Goal: Information Seeking & Learning: Check status

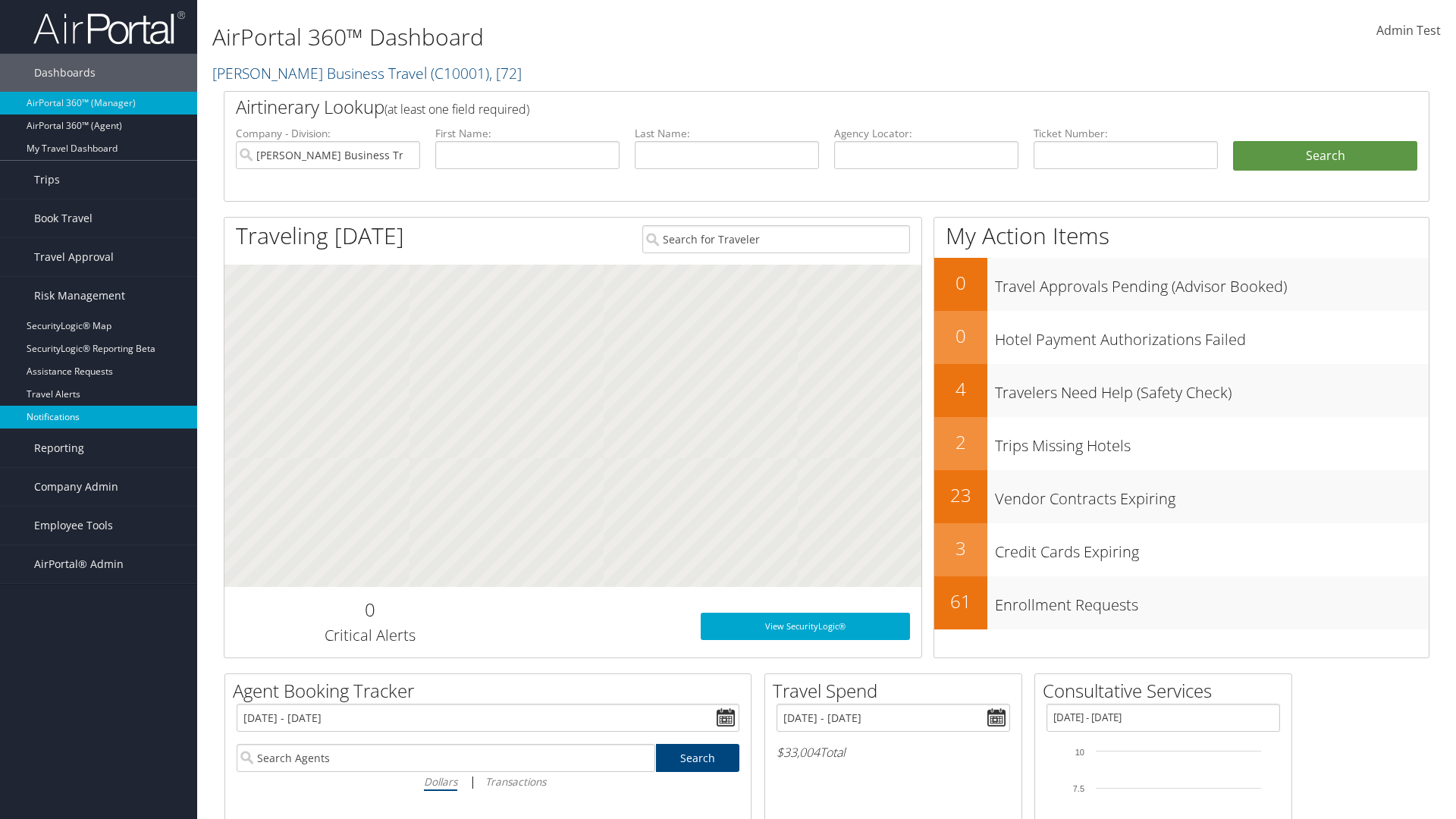
click at [98, 418] on link "Notifications" at bounding box center [98, 417] width 198 height 22
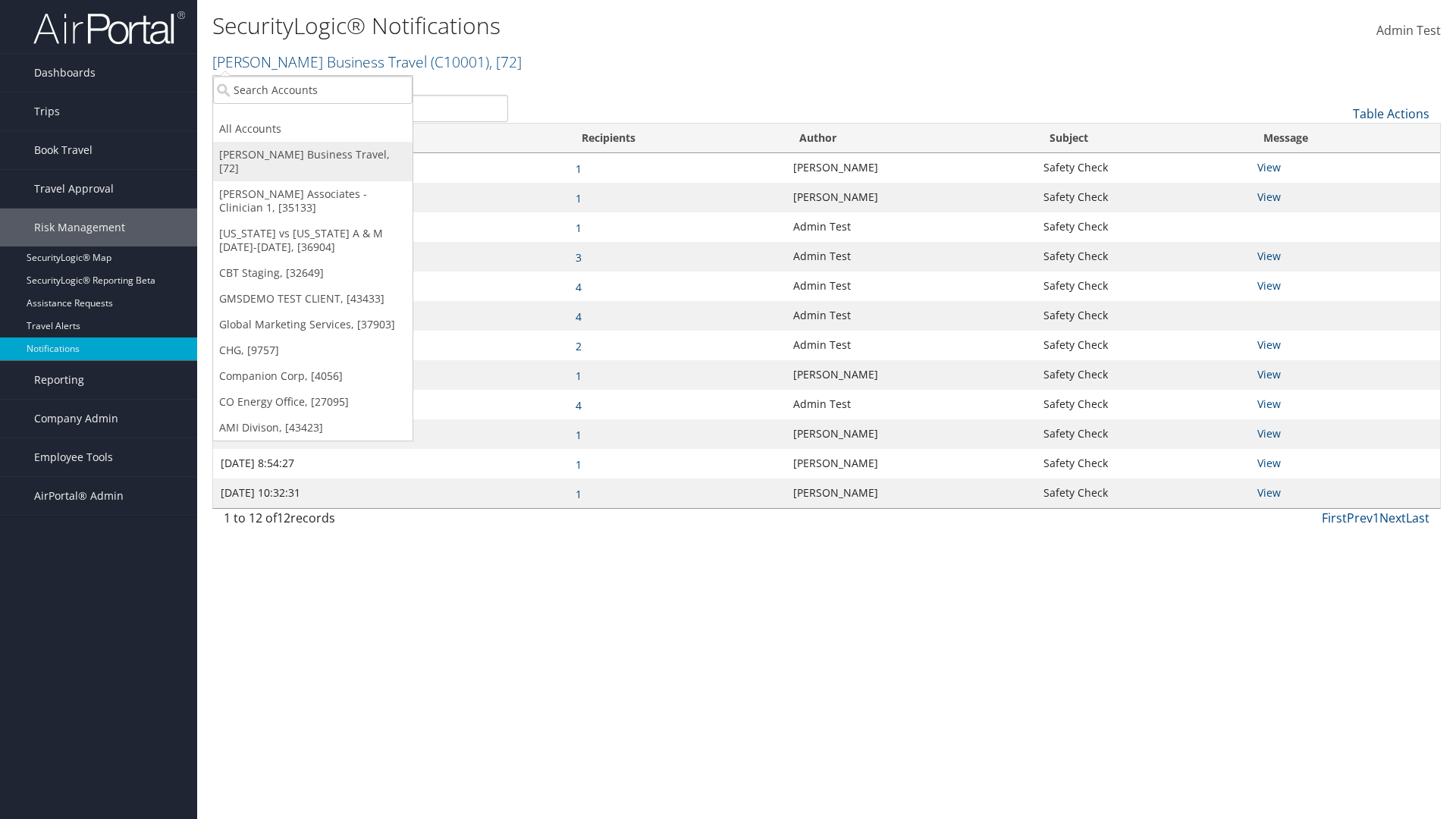
click at [313, 155] on link "[PERSON_NAME] Business Travel, [72]" at bounding box center [312, 162] width 199 height 39
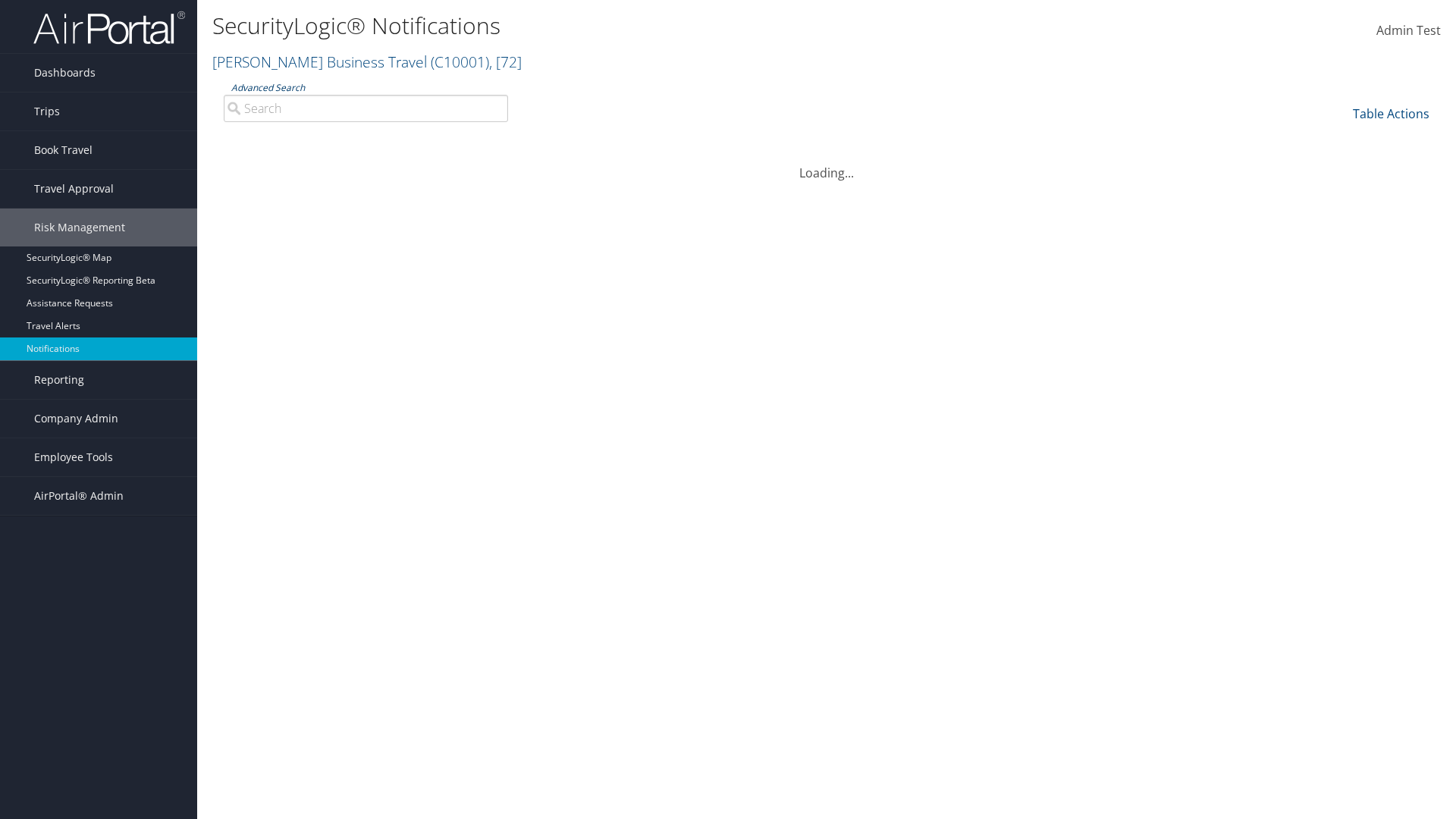
click at [268, 88] on link "Advanced Search" at bounding box center [268, 88] width 73 height 13
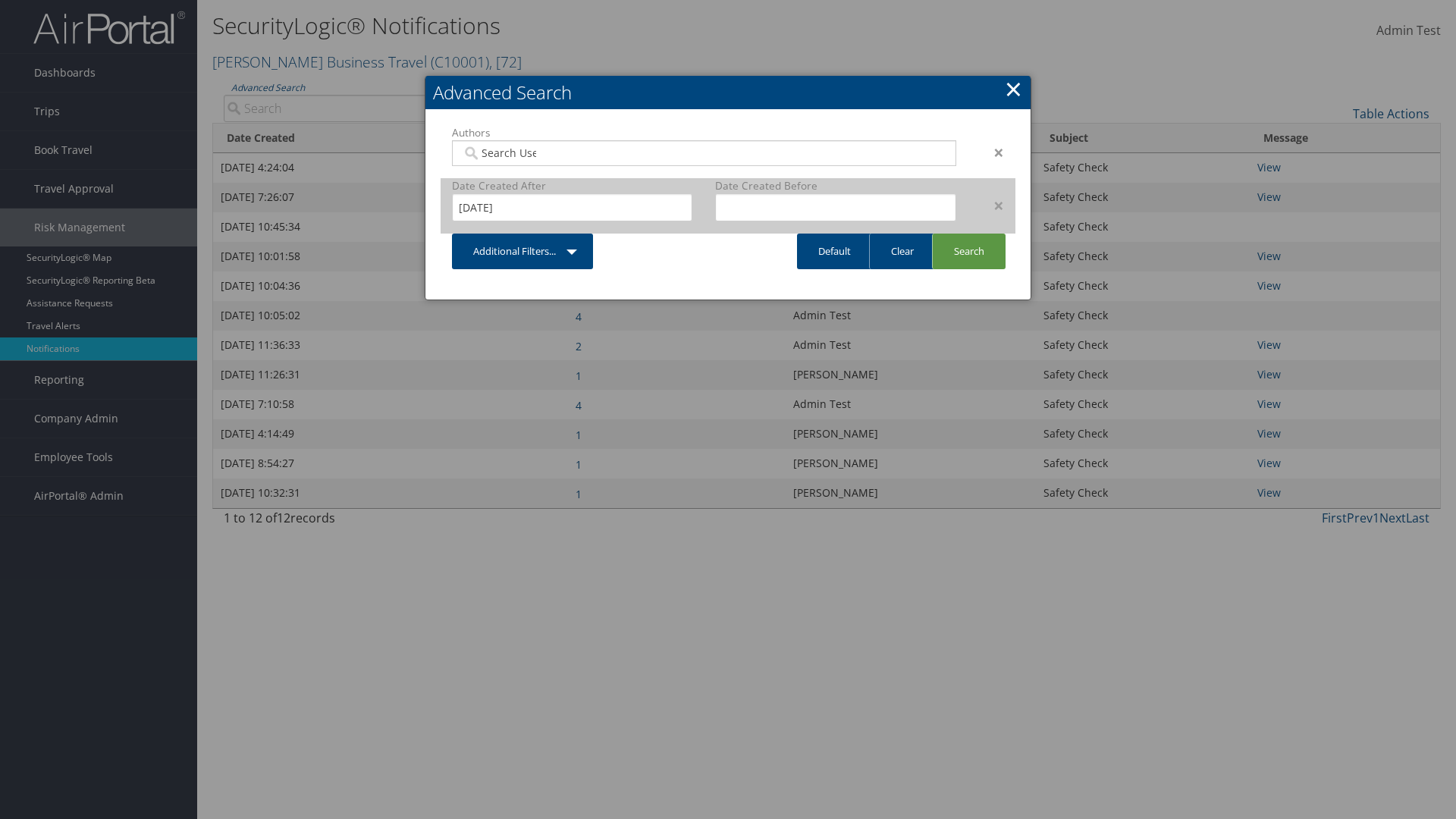
click at [991, 205] on div "×" at bounding box center [991, 206] width 47 height 18
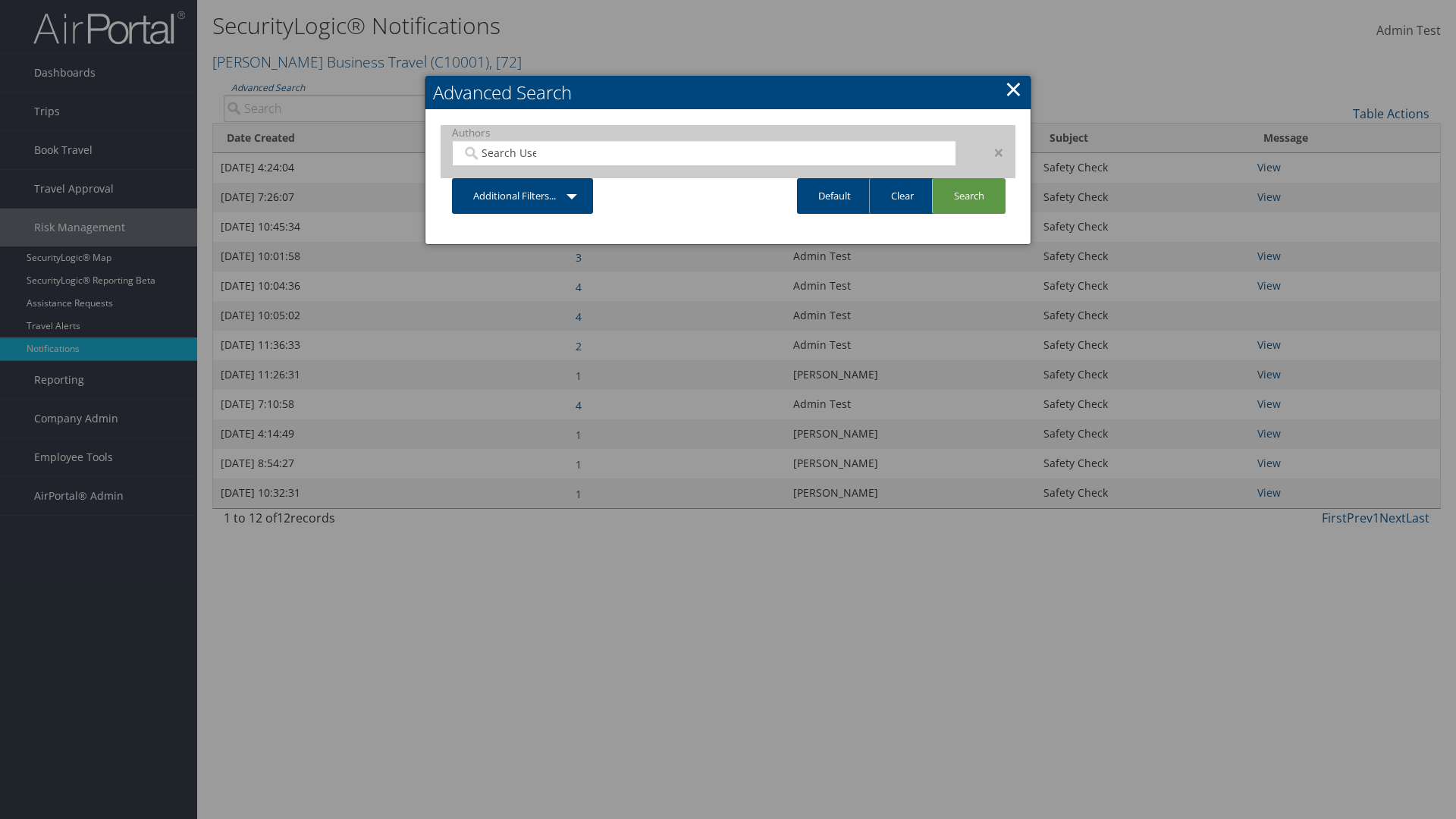
click at [991, 152] on div "×" at bounding box center [991, 152] width 47 height 18
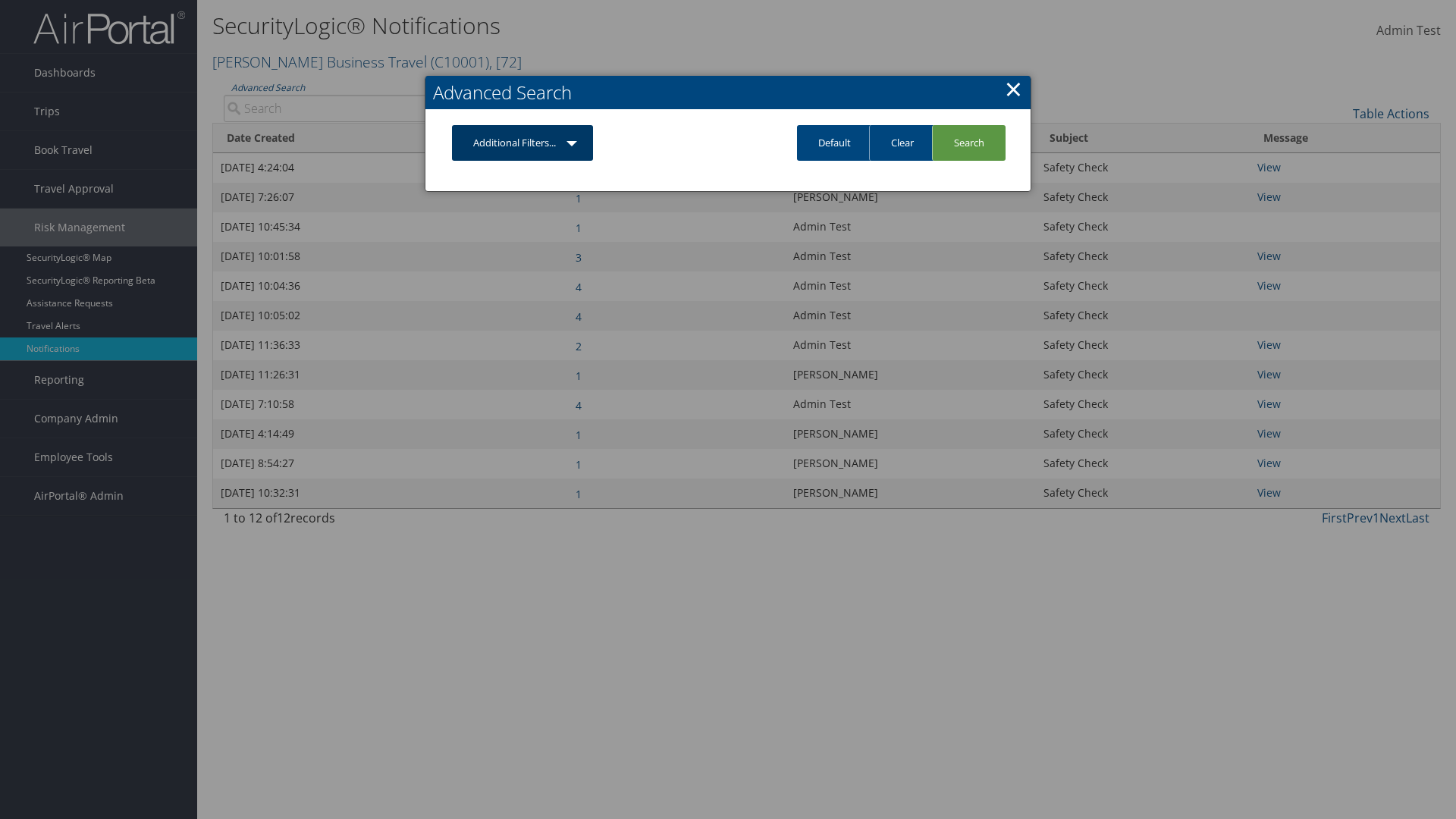
click at [523, 143] on link "Additional Filters..." at bounding box center [523, 143] width 141 height 36
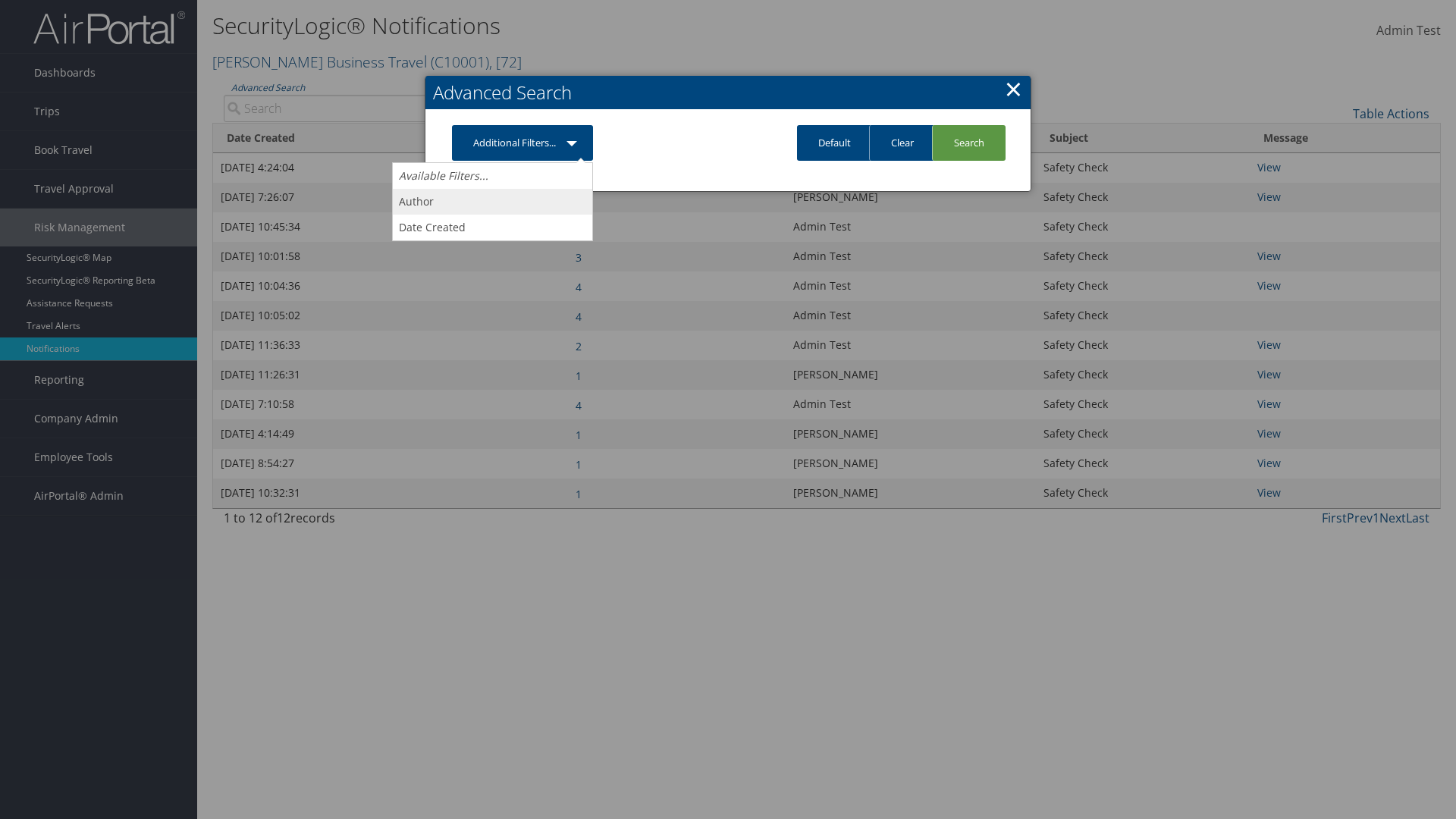
click at [492, 201] on link "Author" at bounding box center [492, 201] width 199 height 26
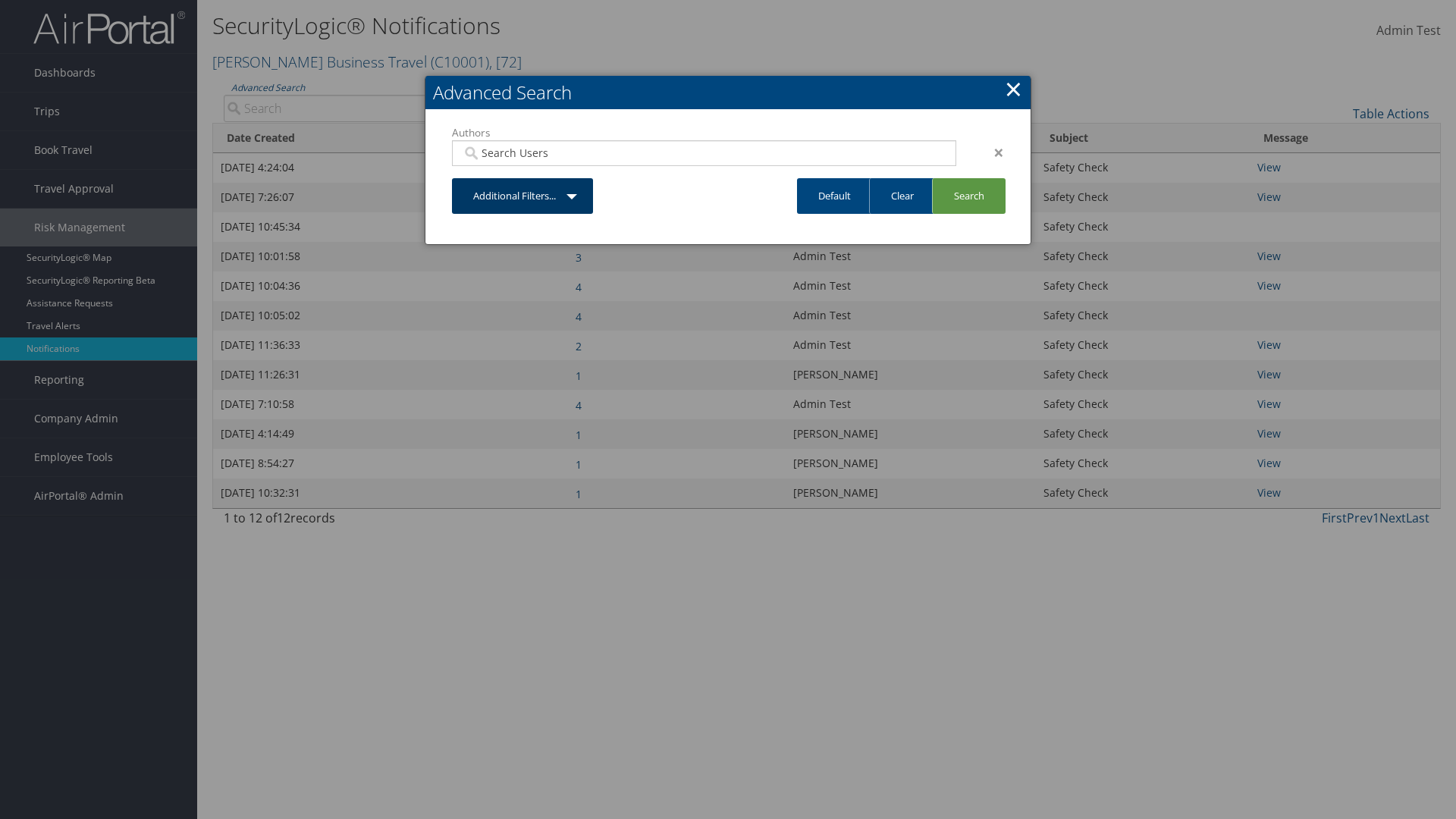
click at [523, 196] on link "Additional Filters..." at bounding box center [523, 196] width 141 height 36
click at [492, 254] on link "Date Created" at bounding box center [492, 255] width 199 height 26
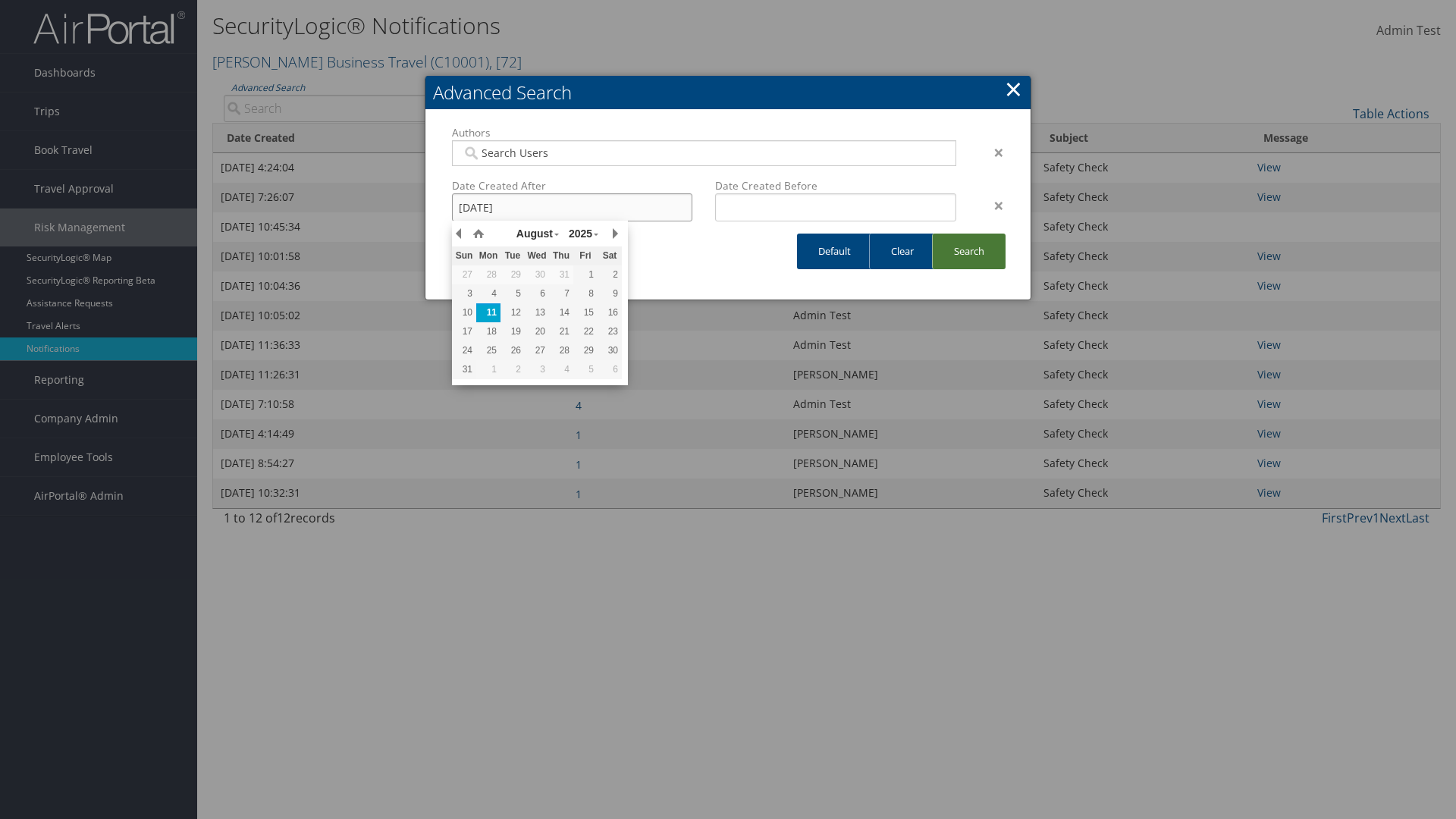
type input "8/11/2025"
click at [969, 251] on link "Search" at bounding box center [969, 251] width 73 height 36
